Goal: Information Seeking & Learning: Learn about a topic

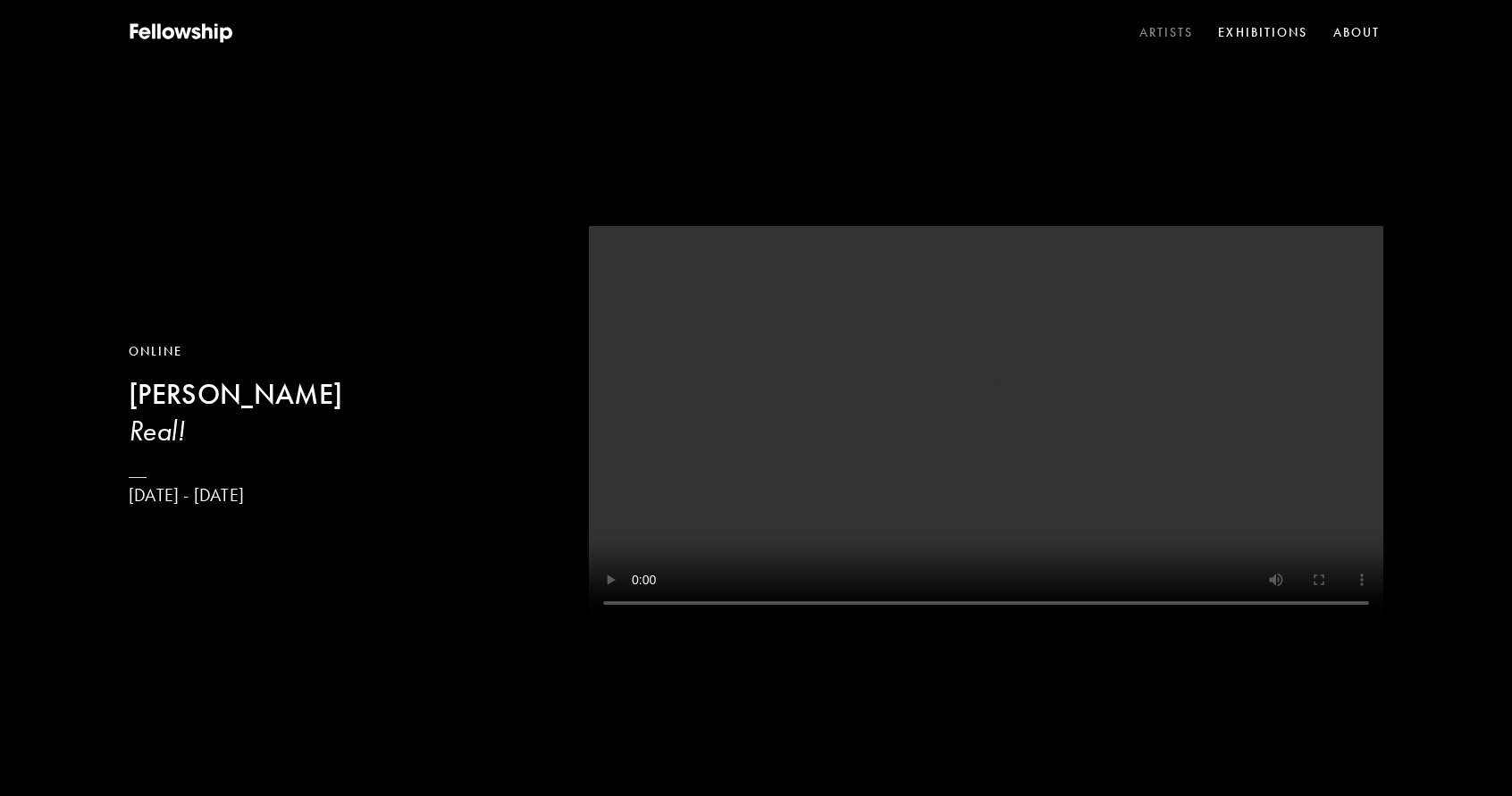
click at [1166, 28] on link "Artists" at bounding box center [1166, 33] width 62 height 27
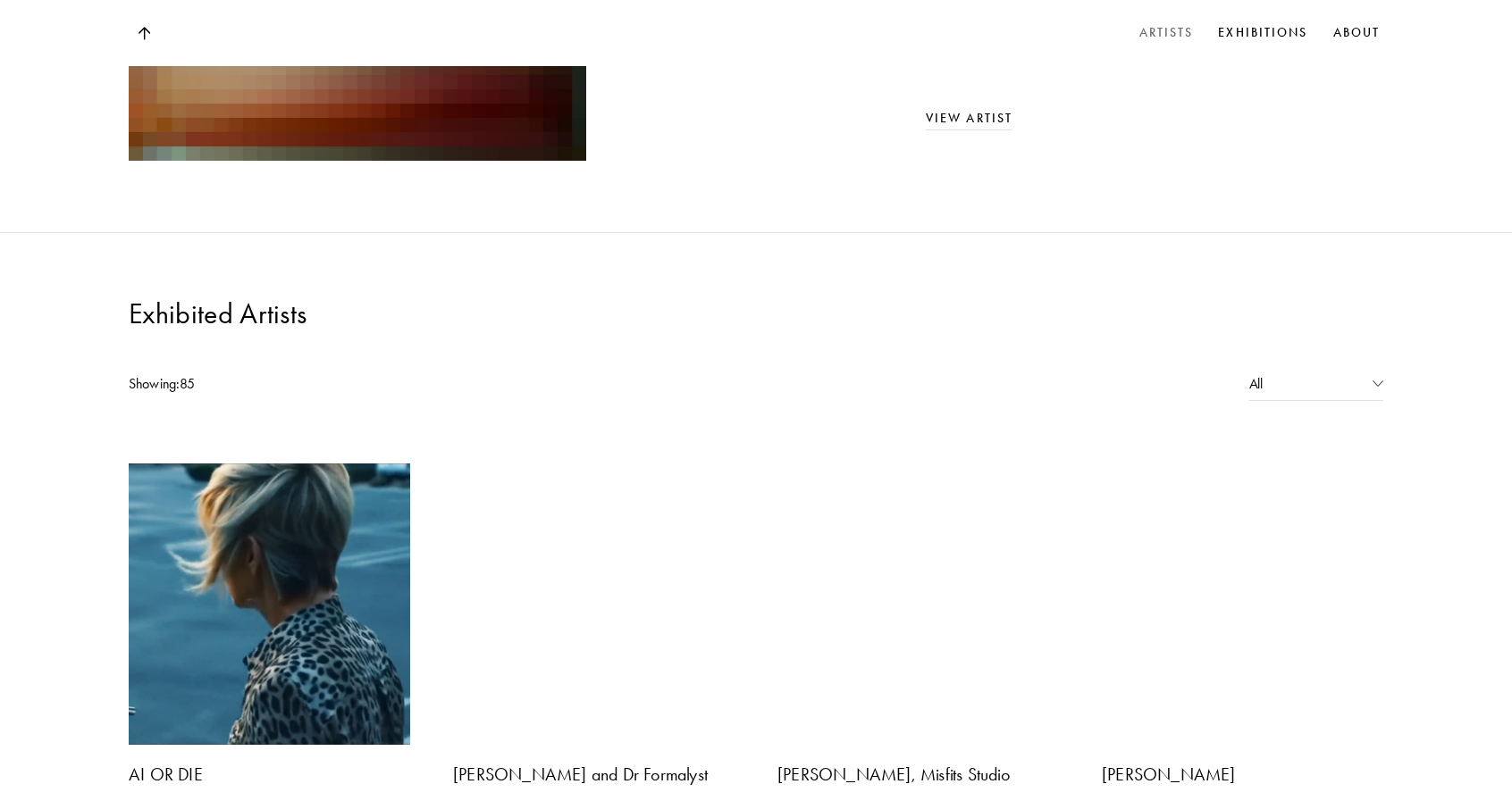
scroll to position [1250, 0]
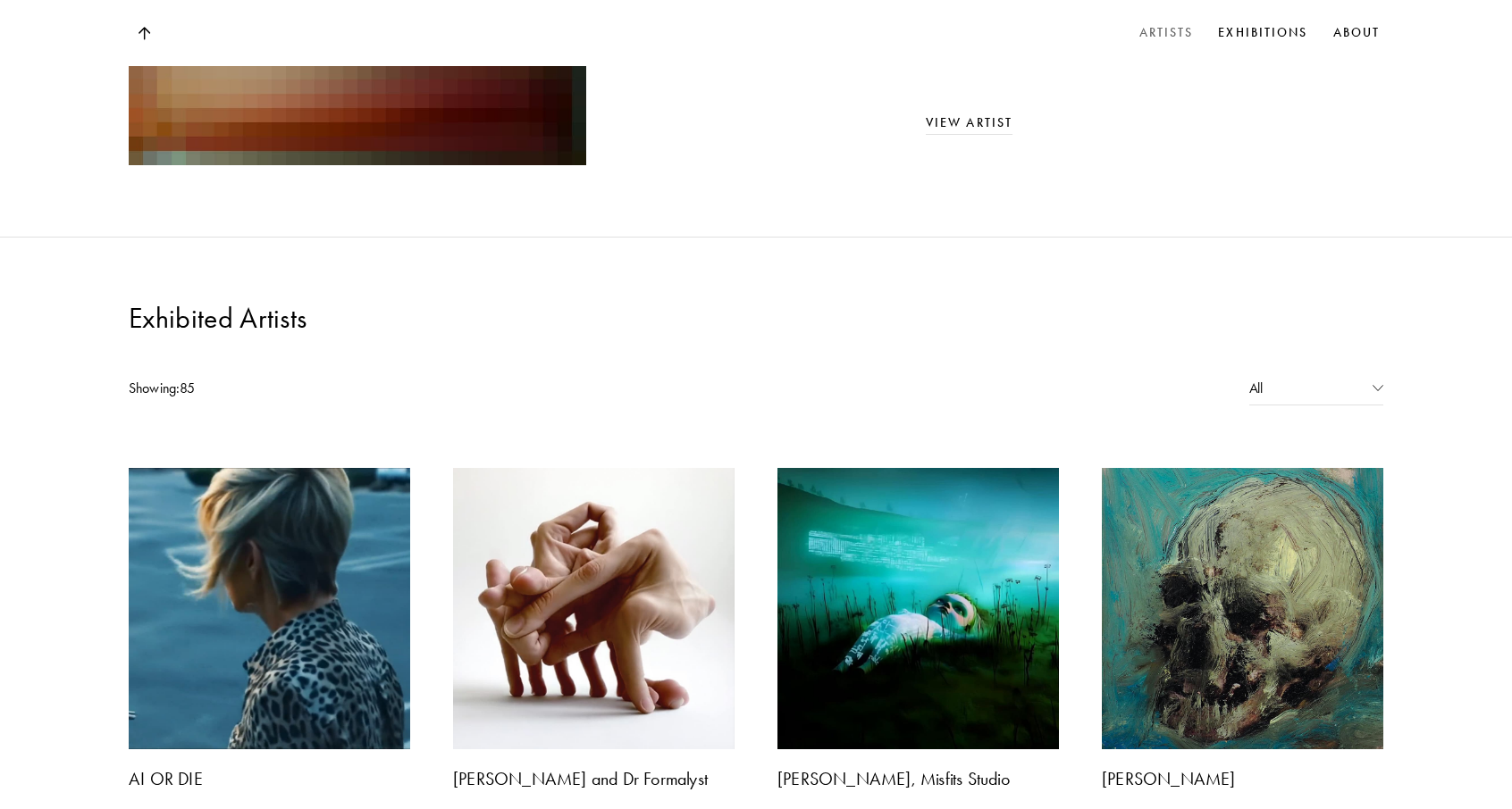
click at [1327, 372] on div "All" at bounding box center [1316, 389] width 134 height 34
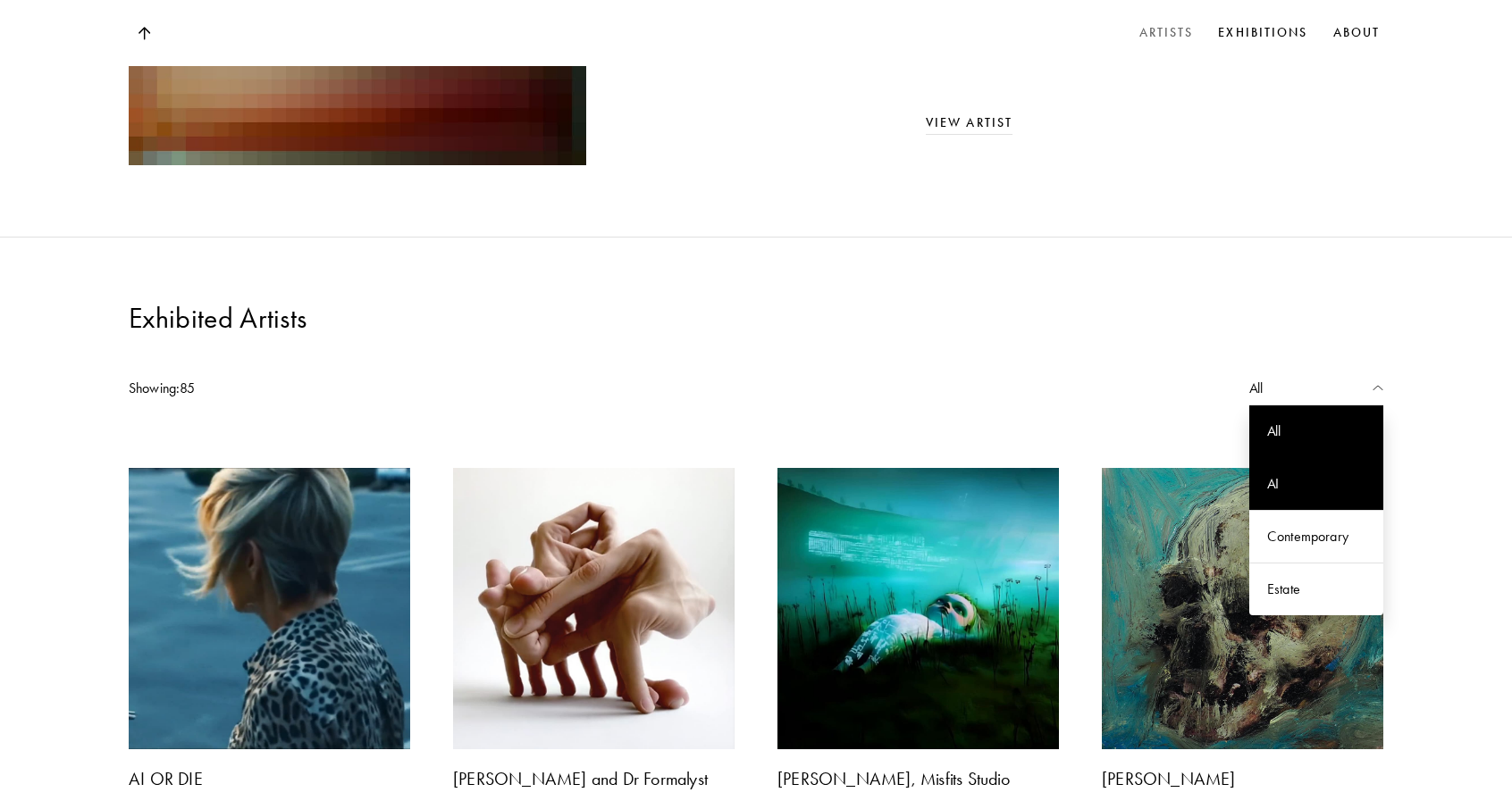
click at [1274, 457] on div "AI" at bounding box center [1316, 484] width 134 height 53
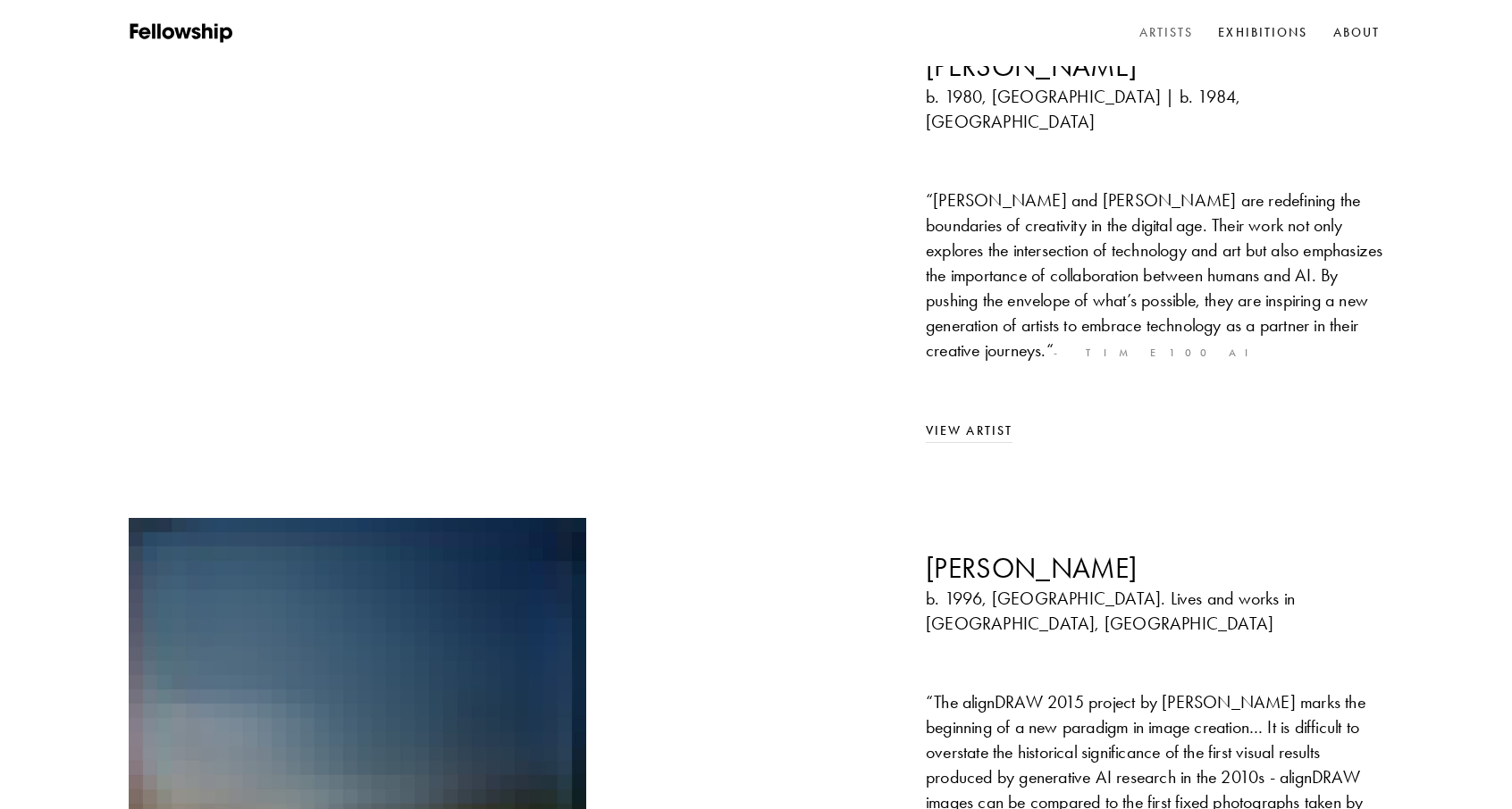
scroll to position [0, 0]
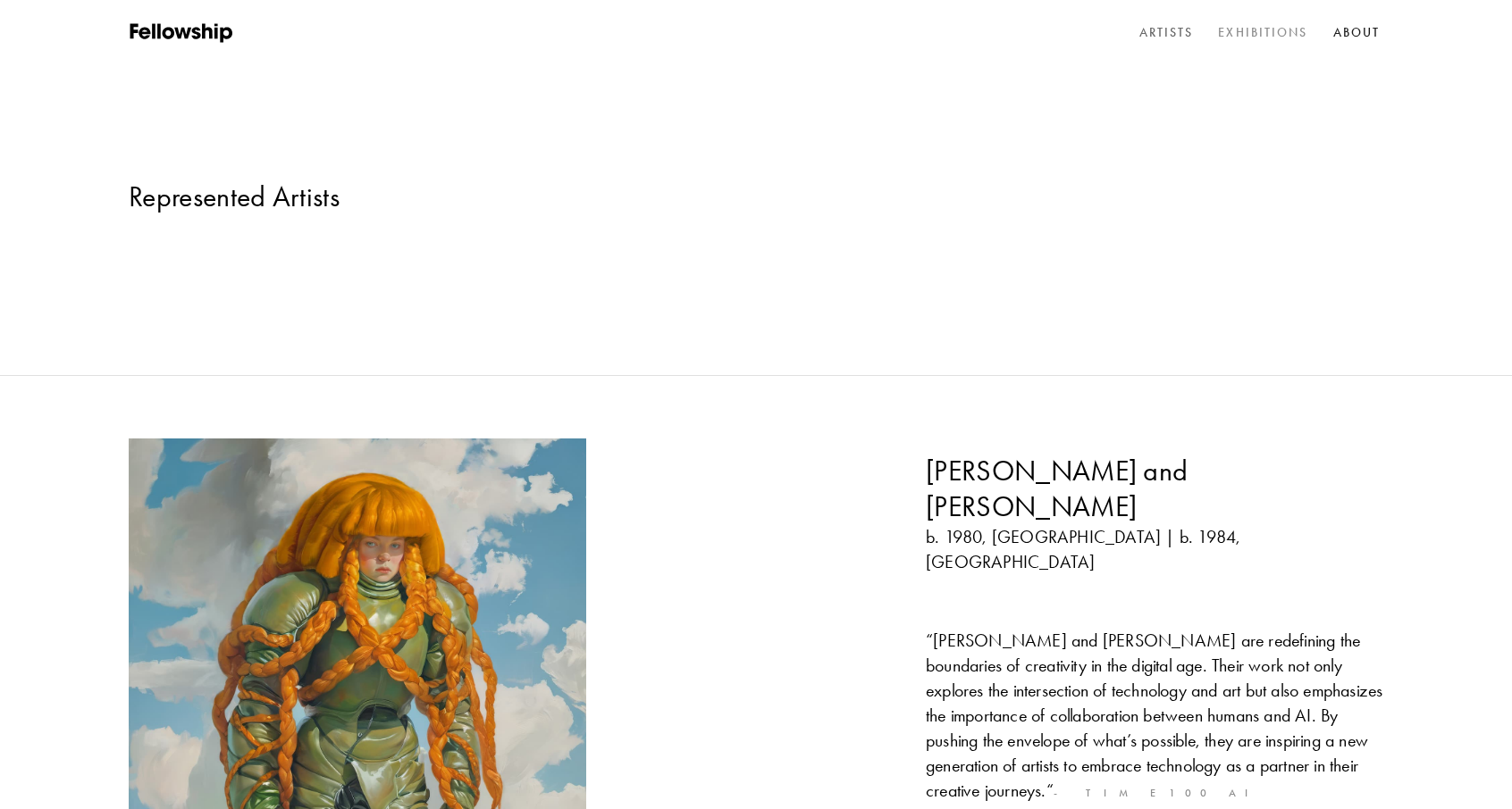
click at [1281, 33] on link "Exhibitions" at bounding box center [1263, 33] width 97 height 26
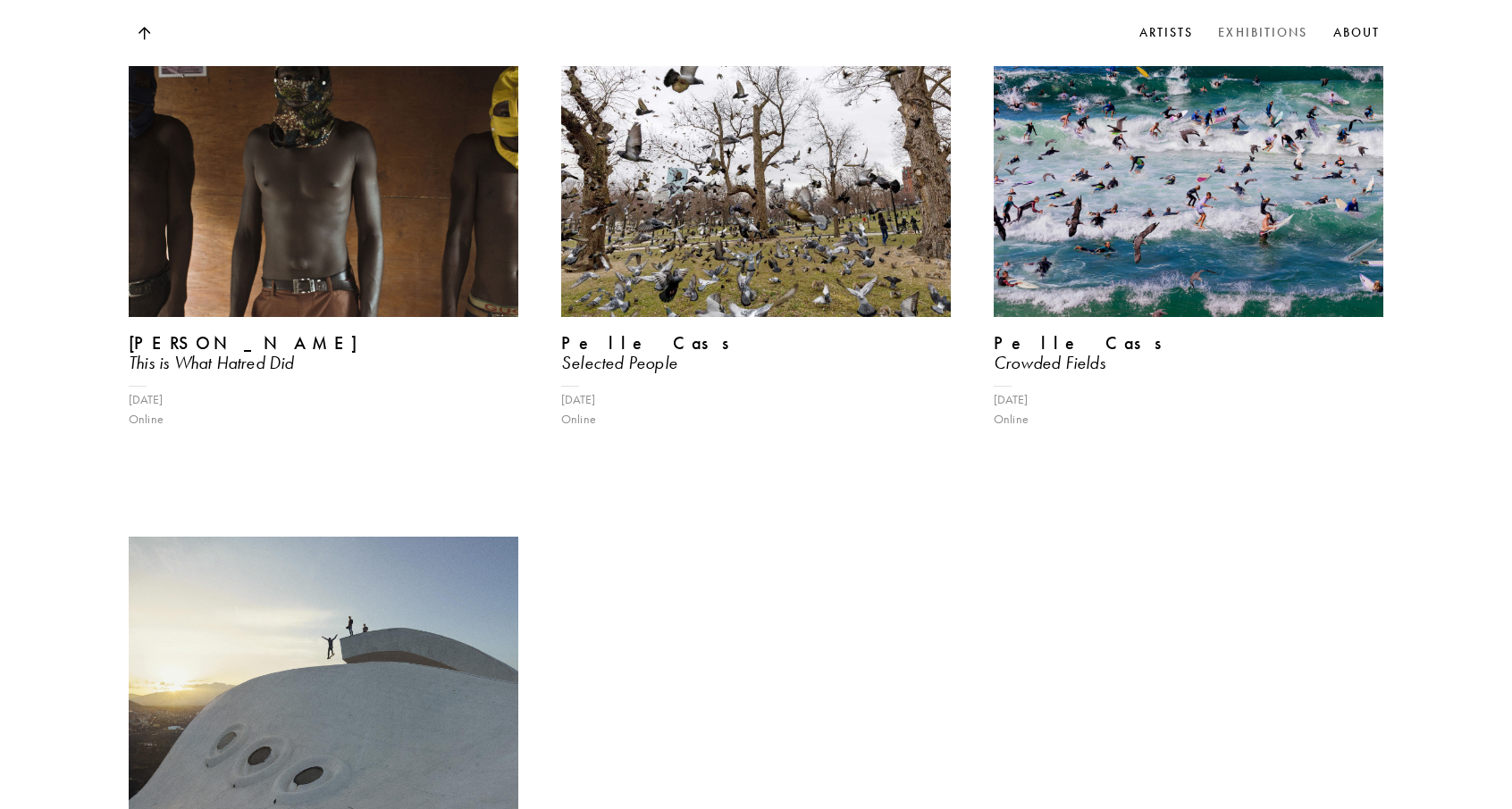
scroll to position [17259, 0]
